Goal: Task Accomplishment & Management: Manage account settings

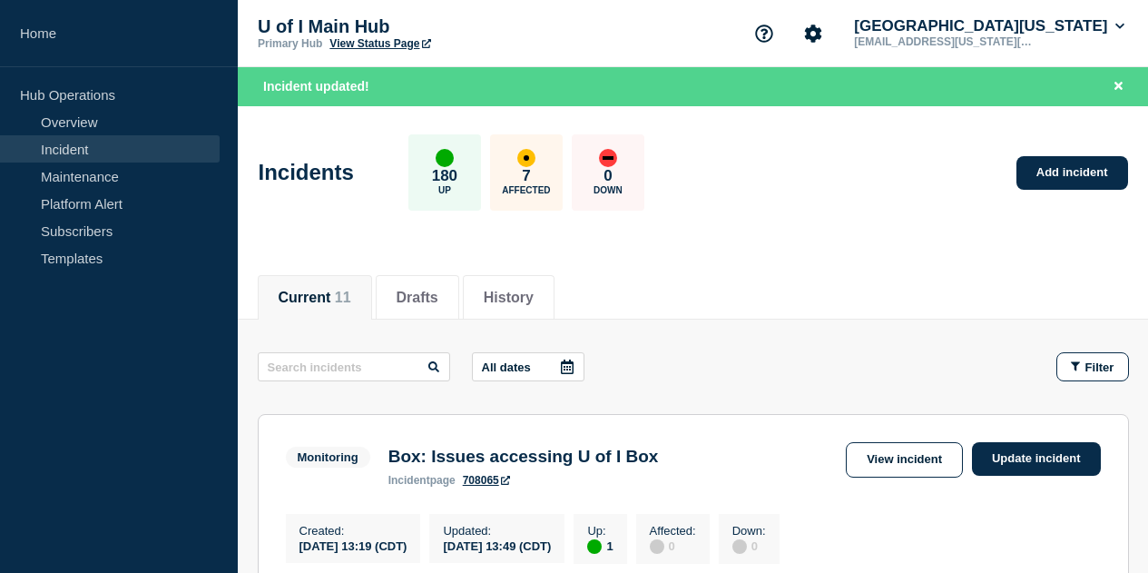
scroll to position [564, 0]
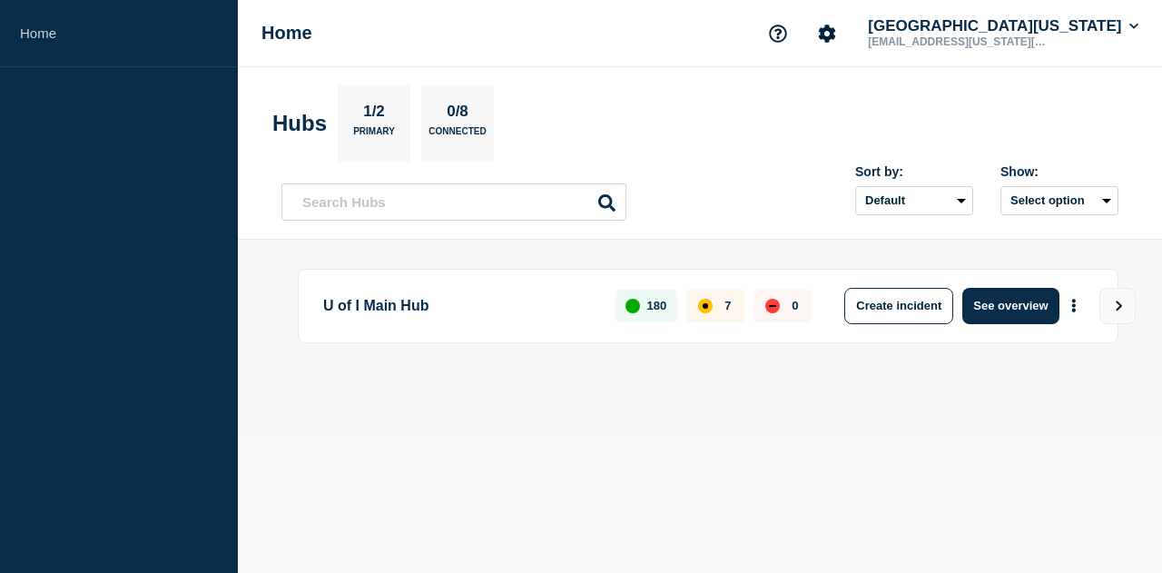
click at [370, 318] on p "U of I Main Hub" at bounding box center [458, 306] width 271 height 36
click at [1026, 303] on button "See overview" at bounding box center [1010, 306] width 96 height 36
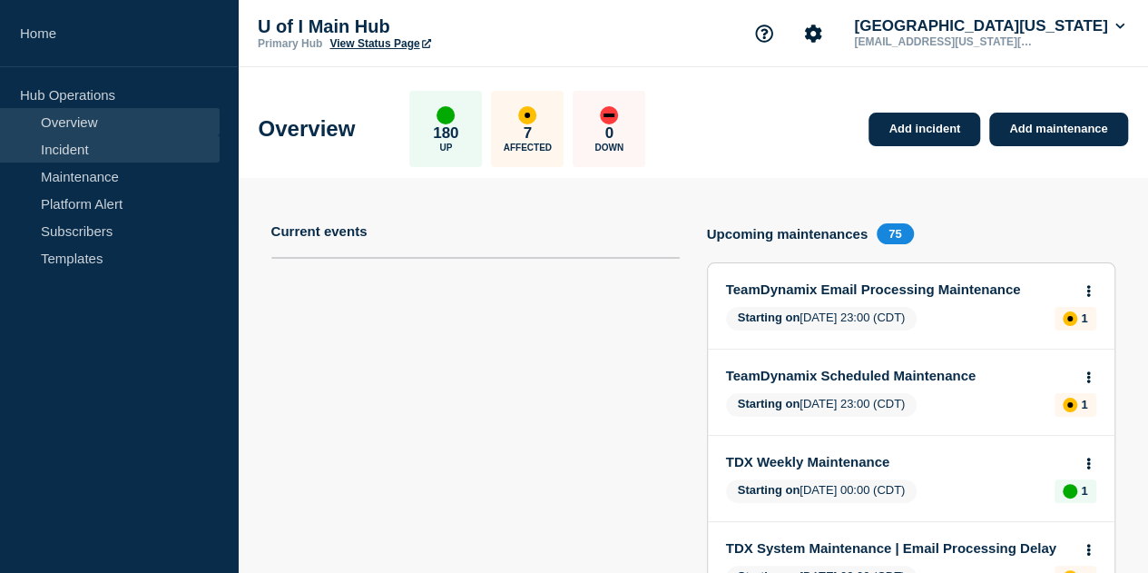
click at [55, 139] on link "Incident" at bounding box center [110, 148] width 220 height 27
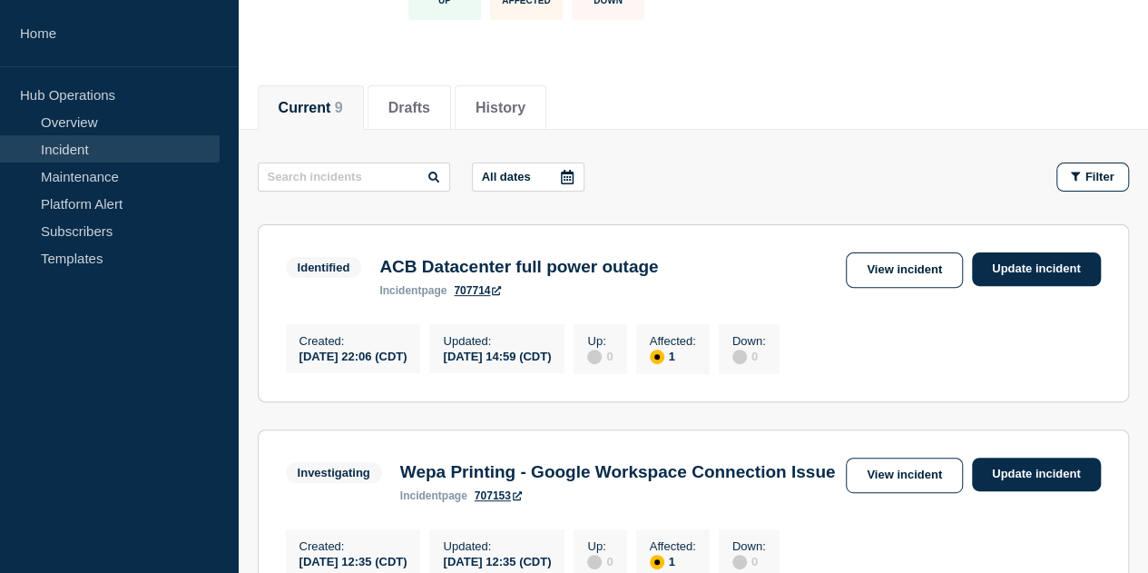
scroll to position [153, 0]
click at [1060, 271] on link "Update incident" at bounding box center [1036, 268] width 129 height 34
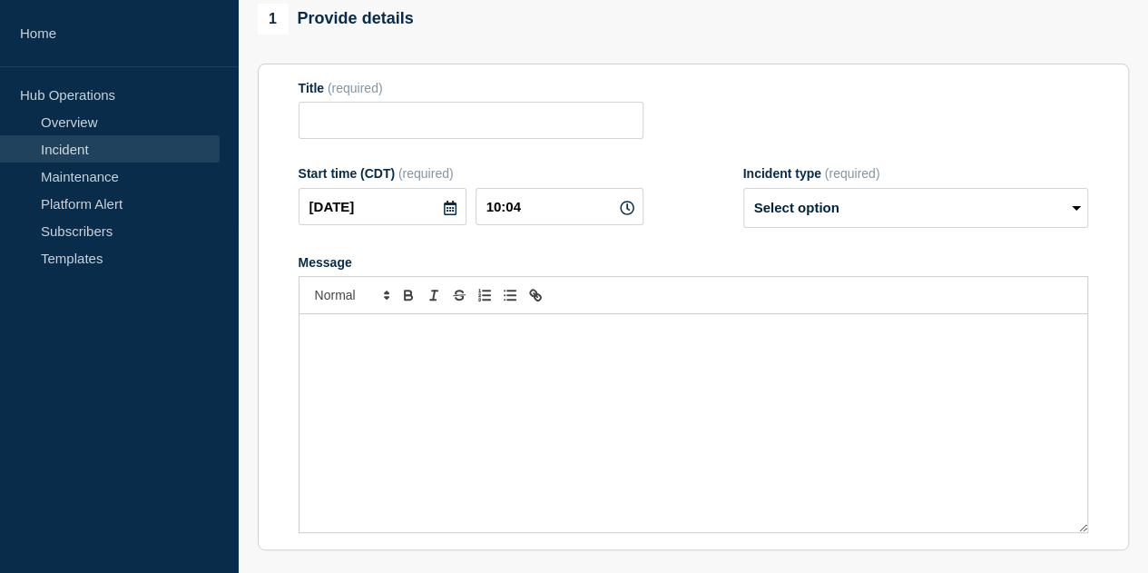
type input "ACB Datacenter full power outage"
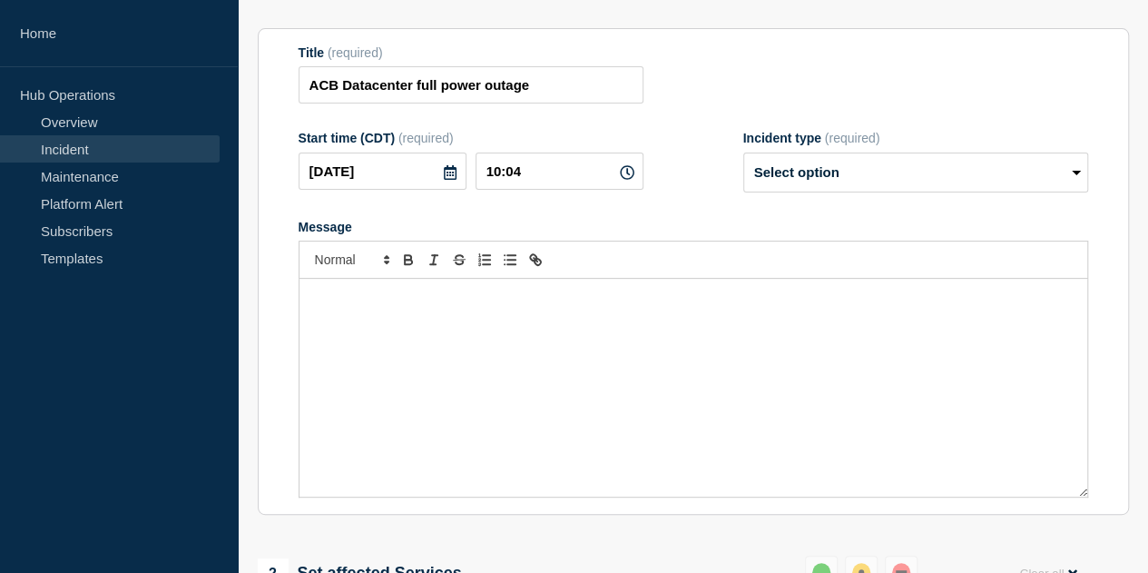
scroll to position [187, 0]
click at [890, 193] on select "Select option Investigating Identified Monitoring Resolved" at bounding box center [916, 173] width 345 height 40
click at [399, 346] on div "Message" at bounding box center [694, 389] width 788 height 218
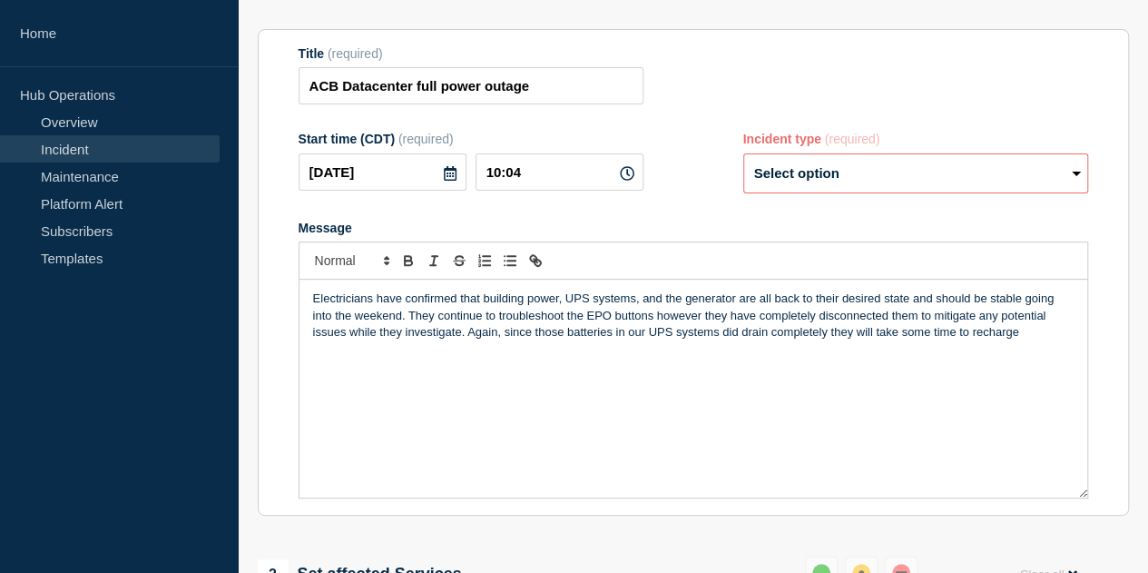
click at [683, 411] on div "Electricians have confirmed that building power, UPS systems, and the generator…" at bounding box center [694, 389] width 788 height 218
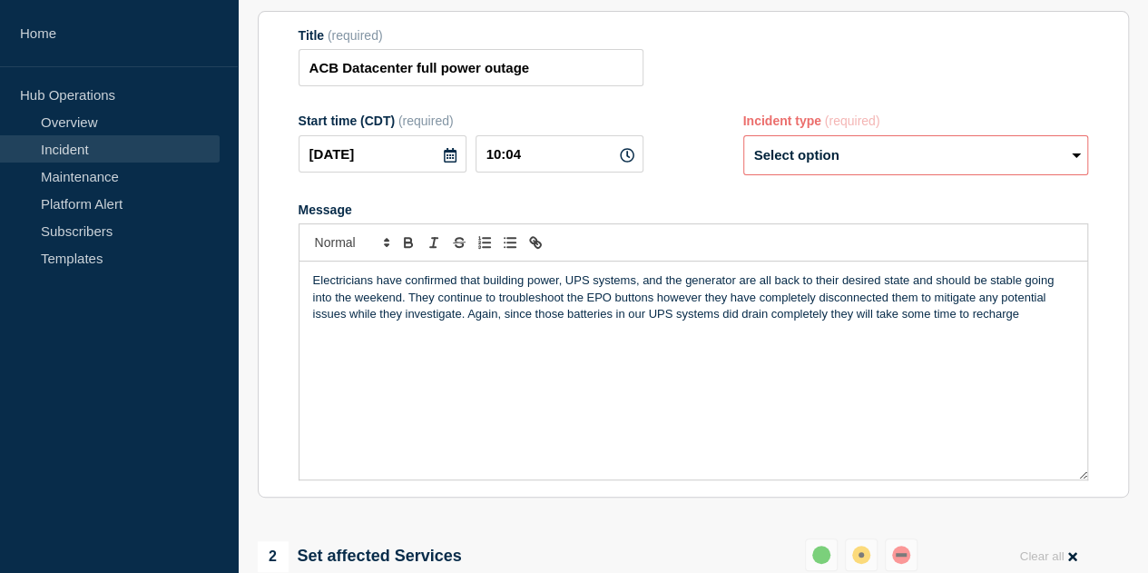
scroll to position [206, 0]
click at [1024, 321] on p "Electricians have confirmed that building power, UPS systems, and the generator…" at bounding box center [693, 296] width 761 height 50
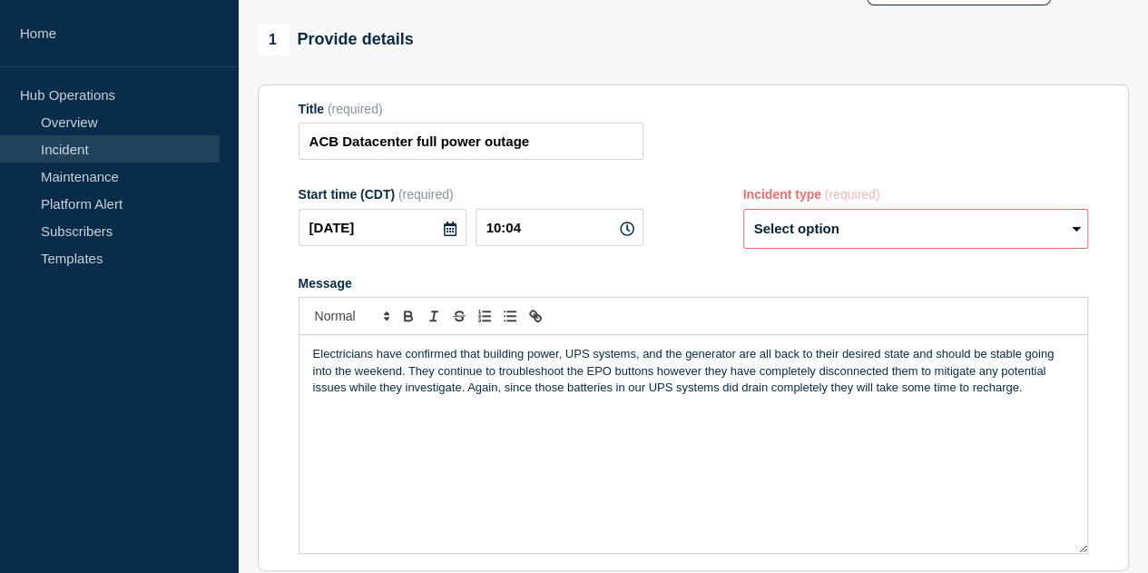
scroll to position [0, 0]
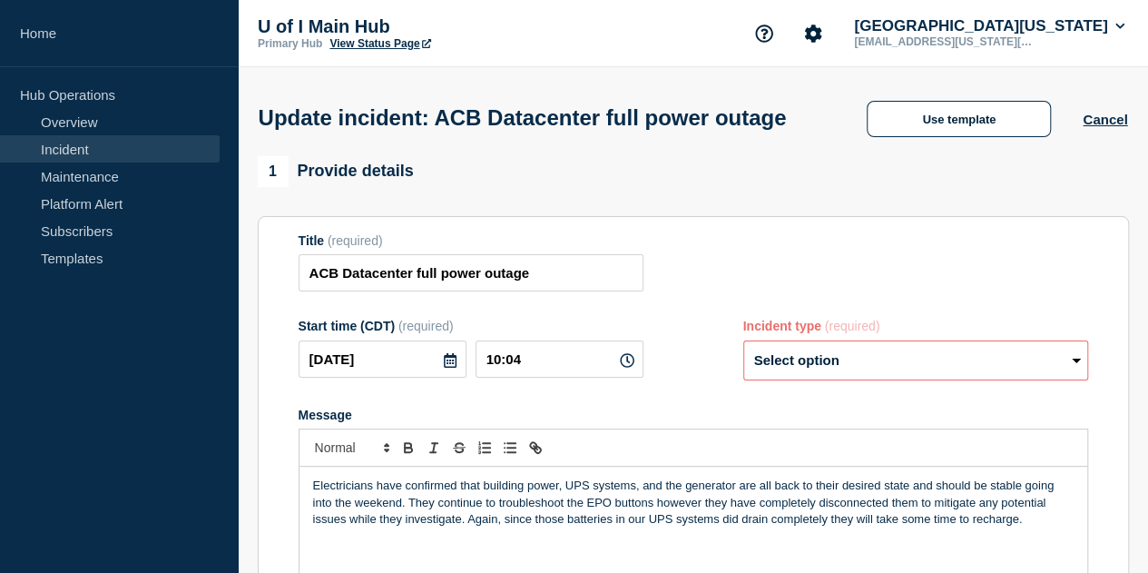
click at [958, 379] on select "Select option Investigating Identified Monitoring Resolved" at bounding box center [916, 360] width 345 height 40
click at [744, 375] on select "Select option Investigating Identified Monitoring Resolved" at bounding box center [916, 360] width 345 height 40
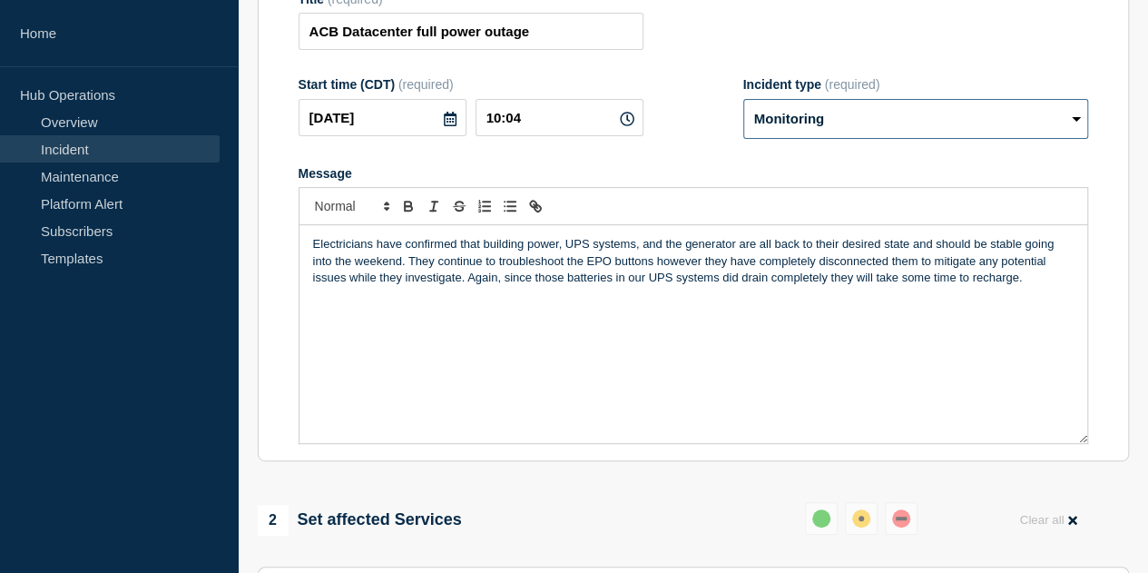
scroll to position [241, 0]
click at [833, 140] on select "Select option Investigating Identified Monitoring Resolved" at bounding box center [916, 120] width 345 height 40
select select "identified"
click at [744, 134] on select "Select option Investigating Identified Monitoring Resolved" at bounding box center [916, 120] width 345 height 40
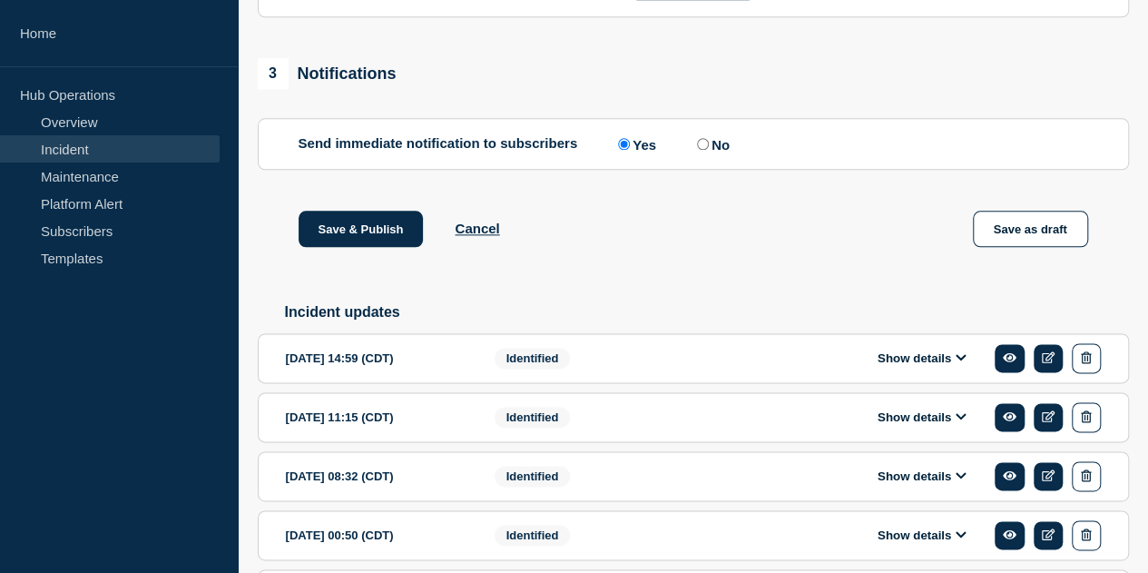
scroll to position [1000, 0]
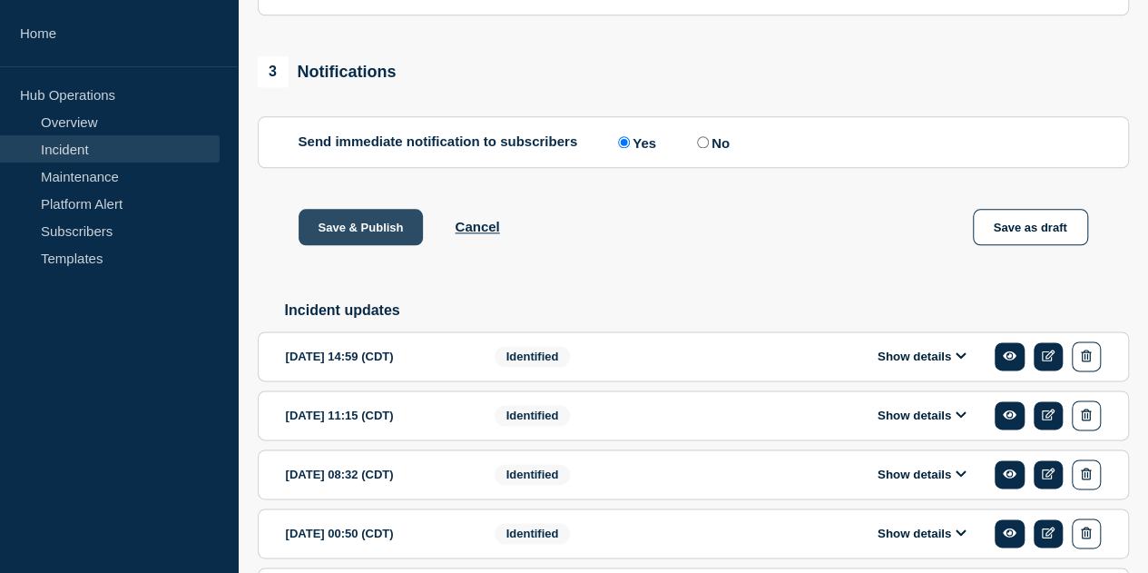
click at [378, 245] on button "Save & Publish" at bounding box center [361, 227] width 125 height 36
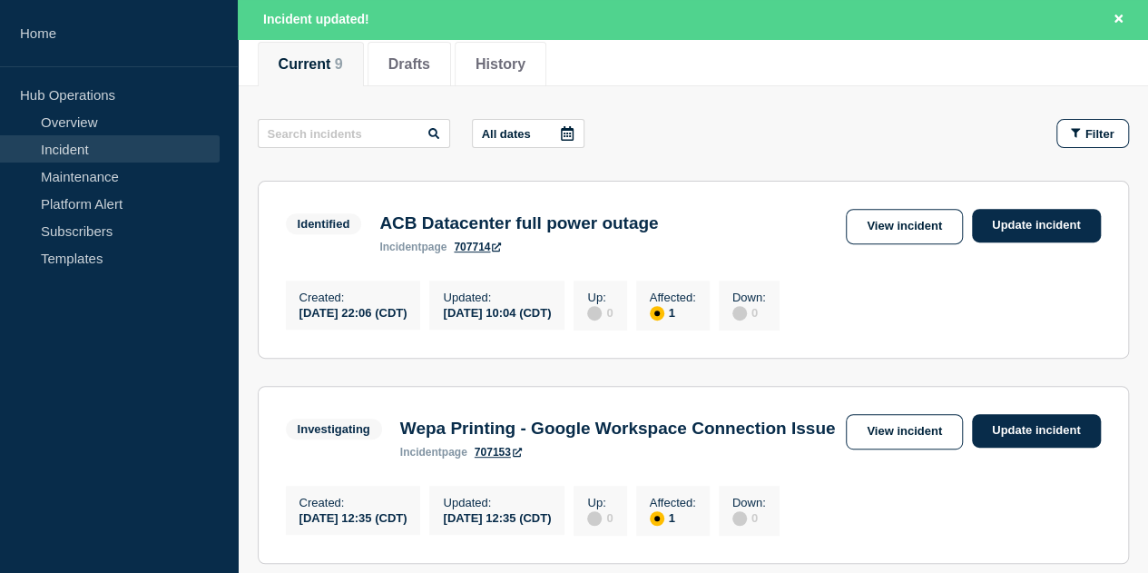
scroll to position [231, 0]
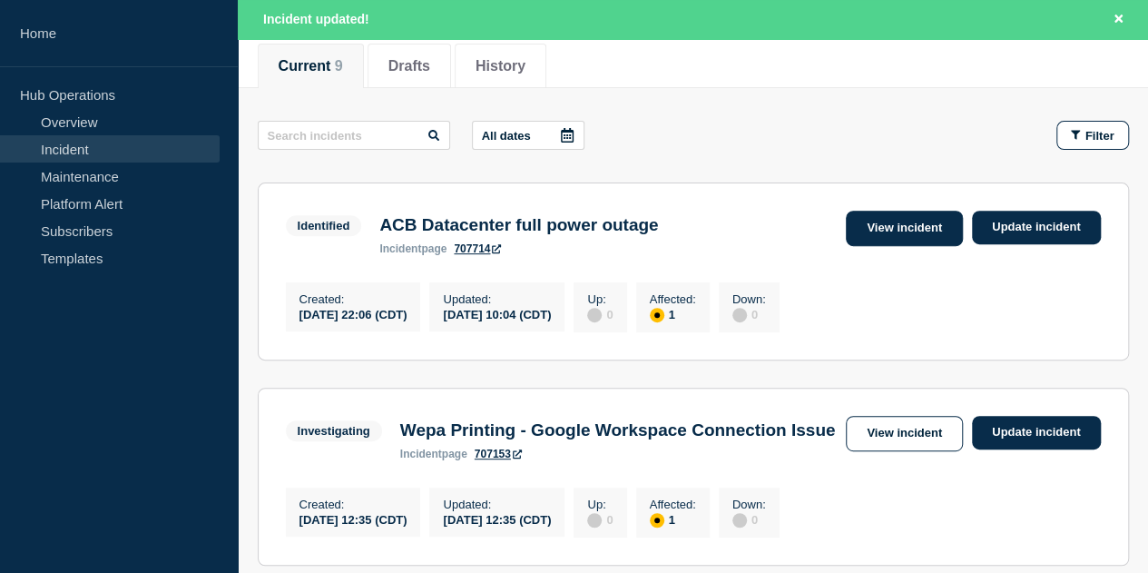
click at [917, 217] on link "View incident" at bounding box center [904, 228] width 117 height 35
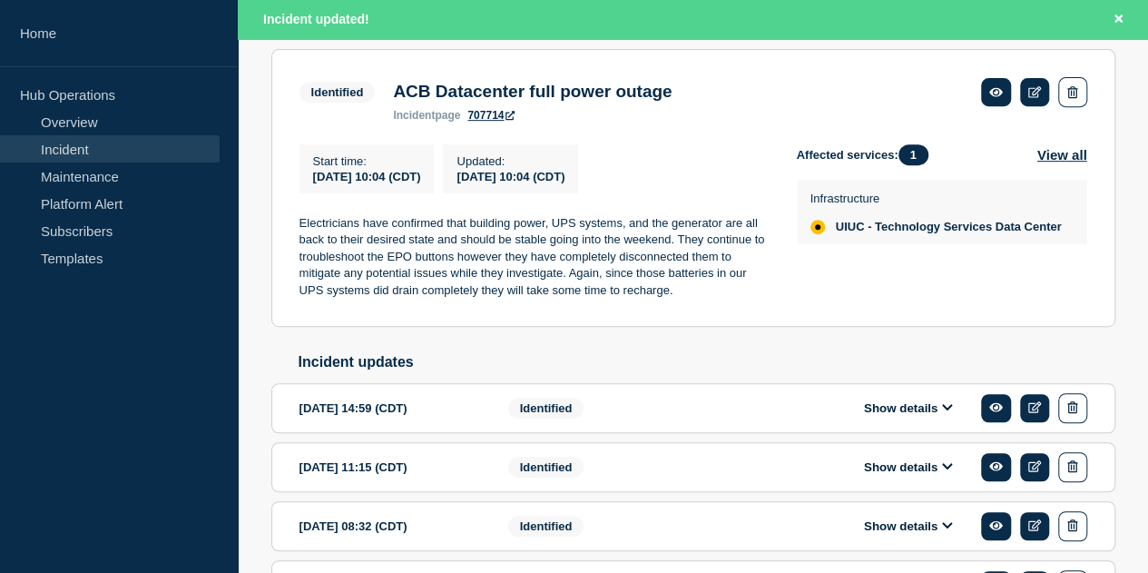
scroll to position [355, 0]
